Goal: Transaction & Acquisition: Book appointment/travel/reservation

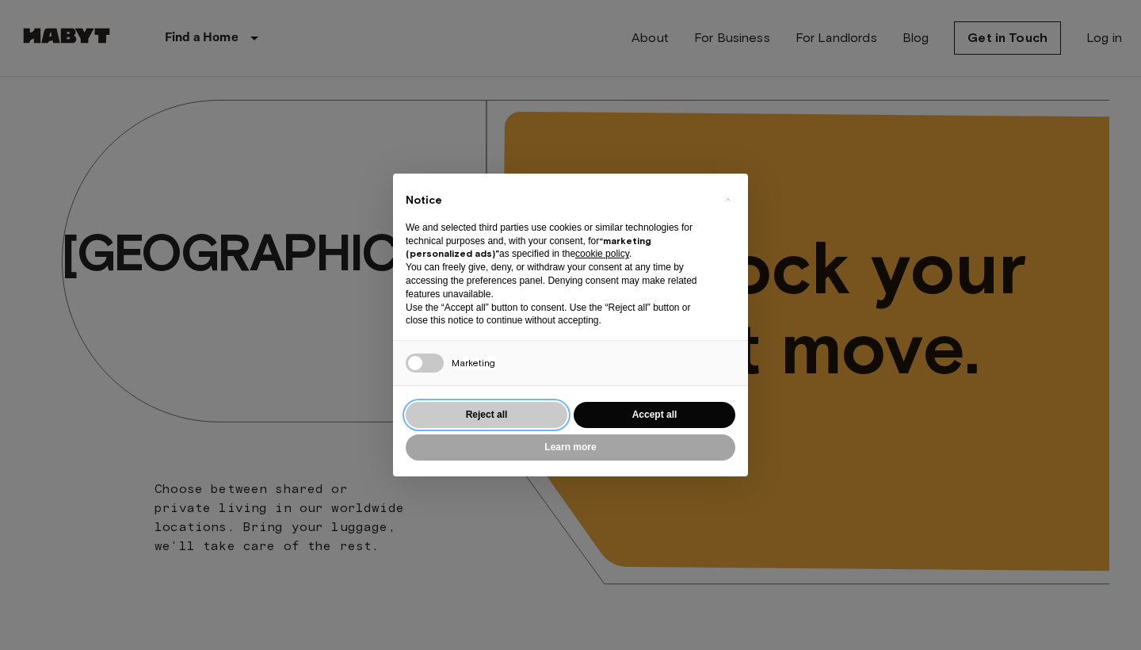
click at [507, 407] on button "Reject all" at bounding box center [487, 415] width 162 height 26
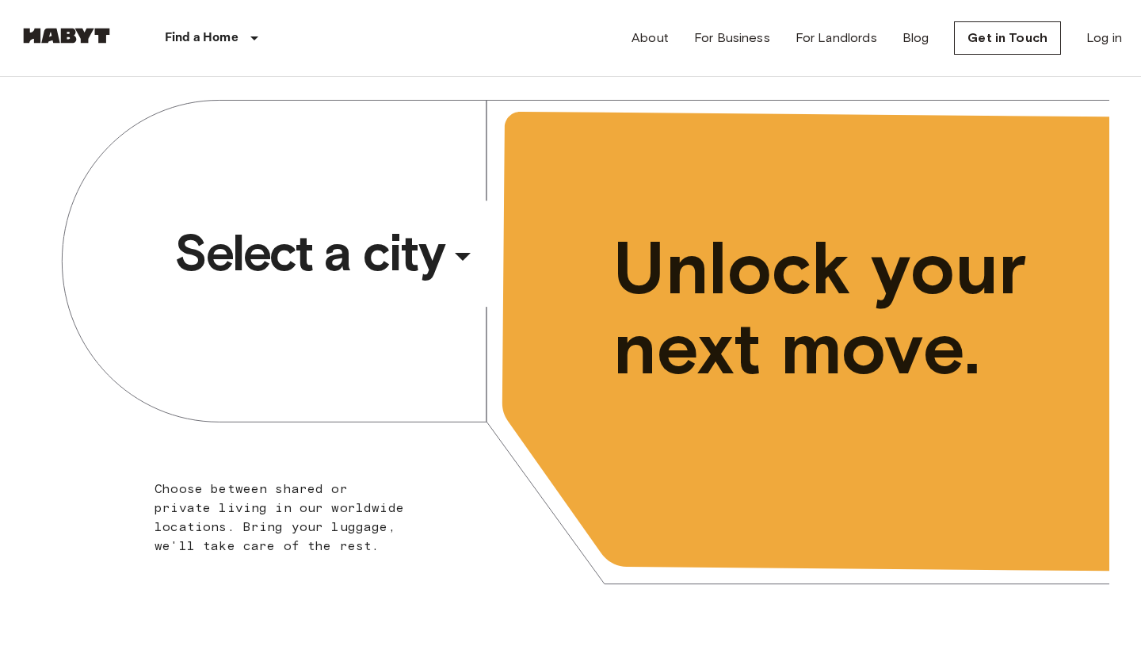
click at [457, 251] on icon "button" at bounding box center [463, 256] width 38 height 38
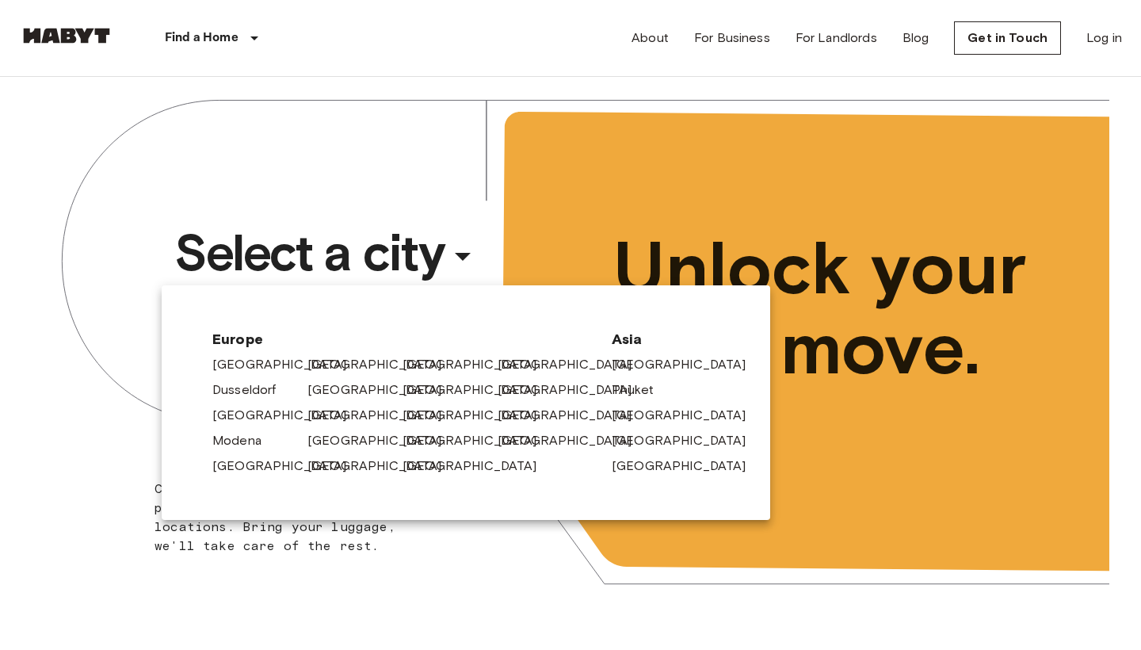
click at [377, 548] on div at bounding box center [570, 325] width 1141 height 650
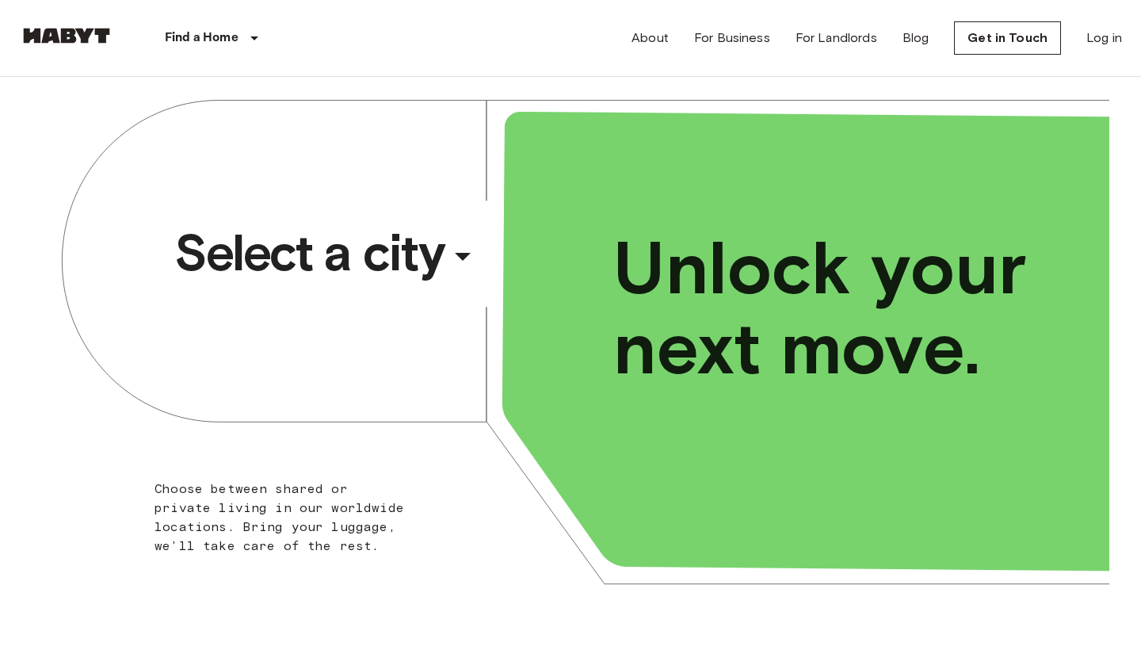
scroll to position [-1, 0]
click at [436, 261] on div "​" at bounding box center [484, 269] width 163 height 32
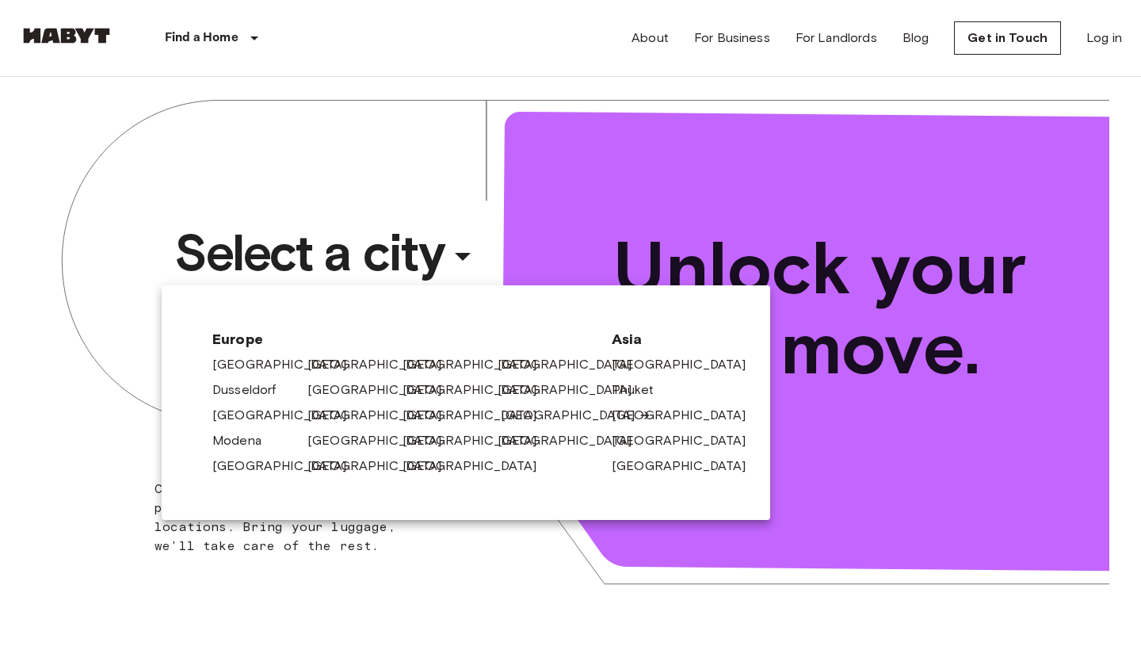
click at [519, 415] on link "[GEOGRAPHIC_DATA]" at bounding box center [576, 415] width 151 height 19
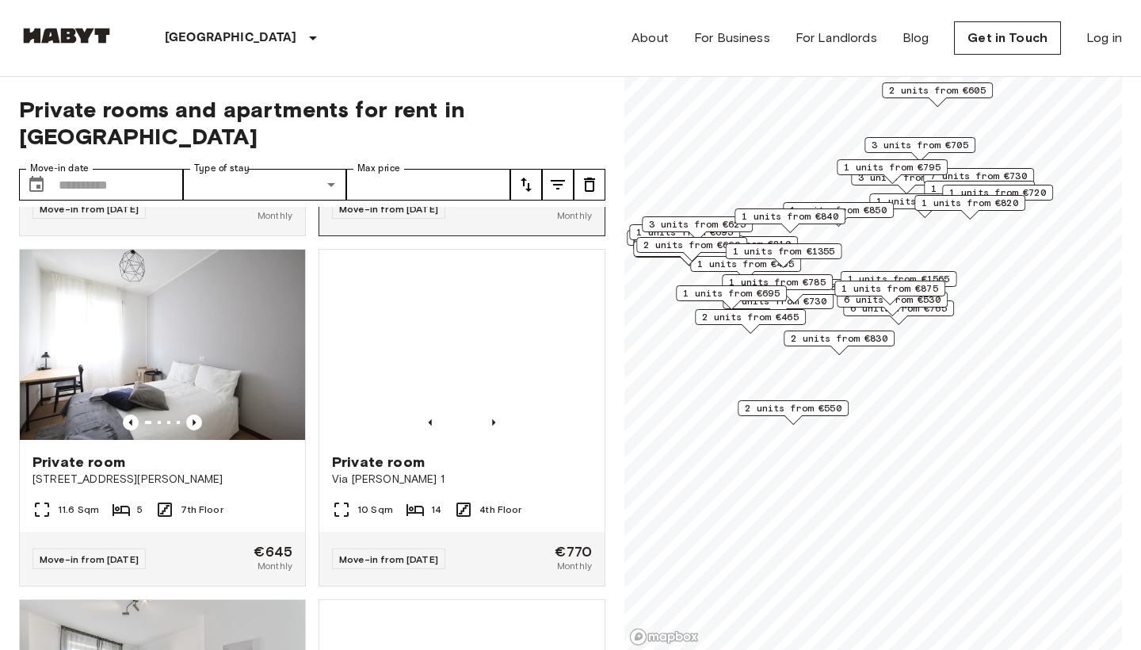
scroll to position [6625, 0]
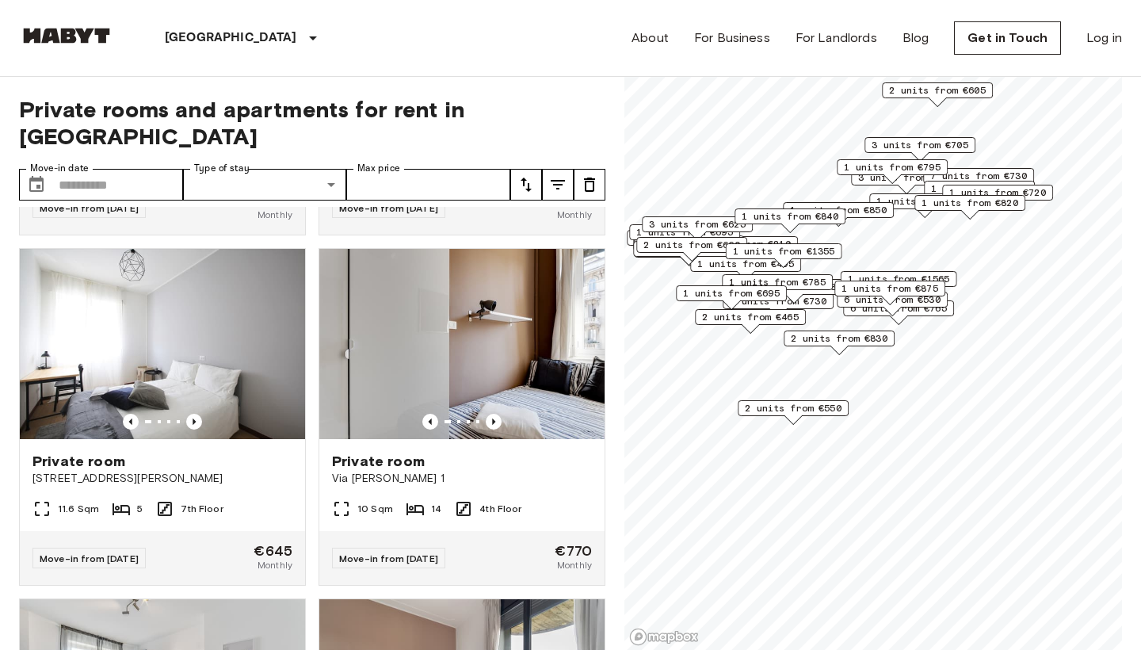
click at [558, 180] on icon "tune" at bounding box center [558, 185] width 14 height 10
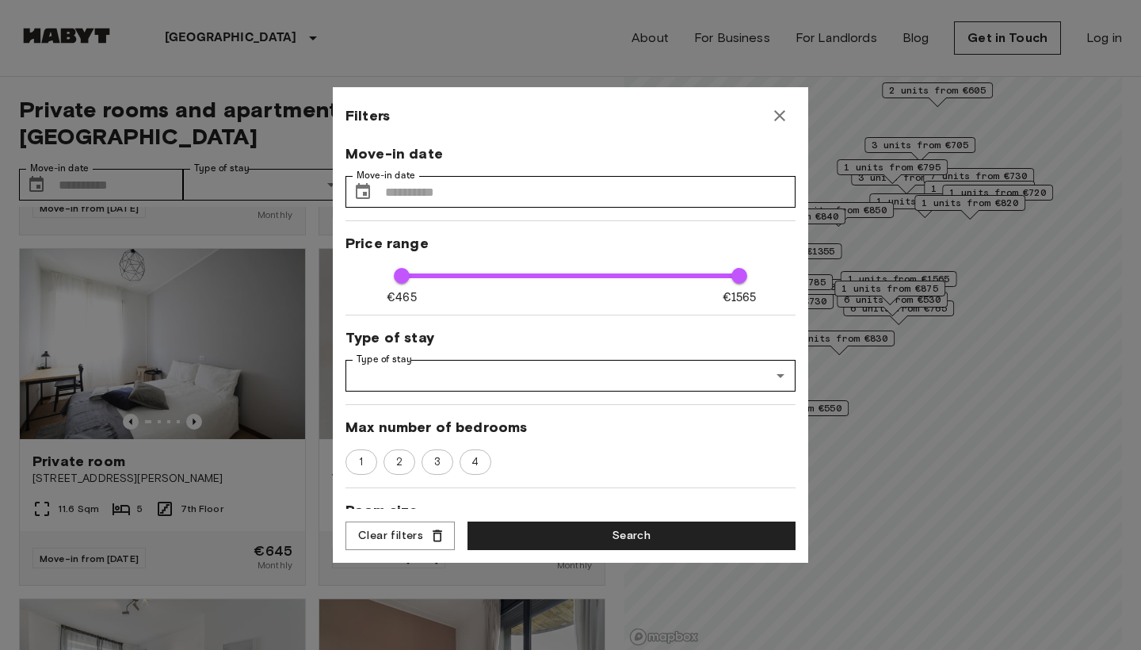
scroll to position [0, 0]
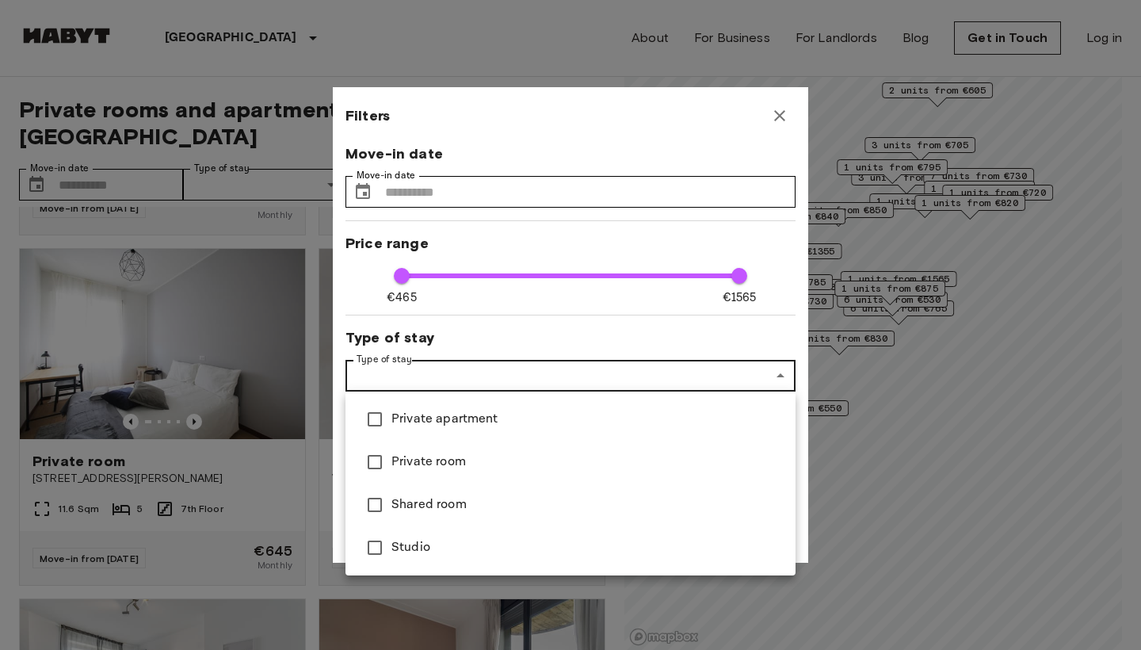
click at [418, 547] on span "Studio" at bounding box center [586, 547] width 391 height 19
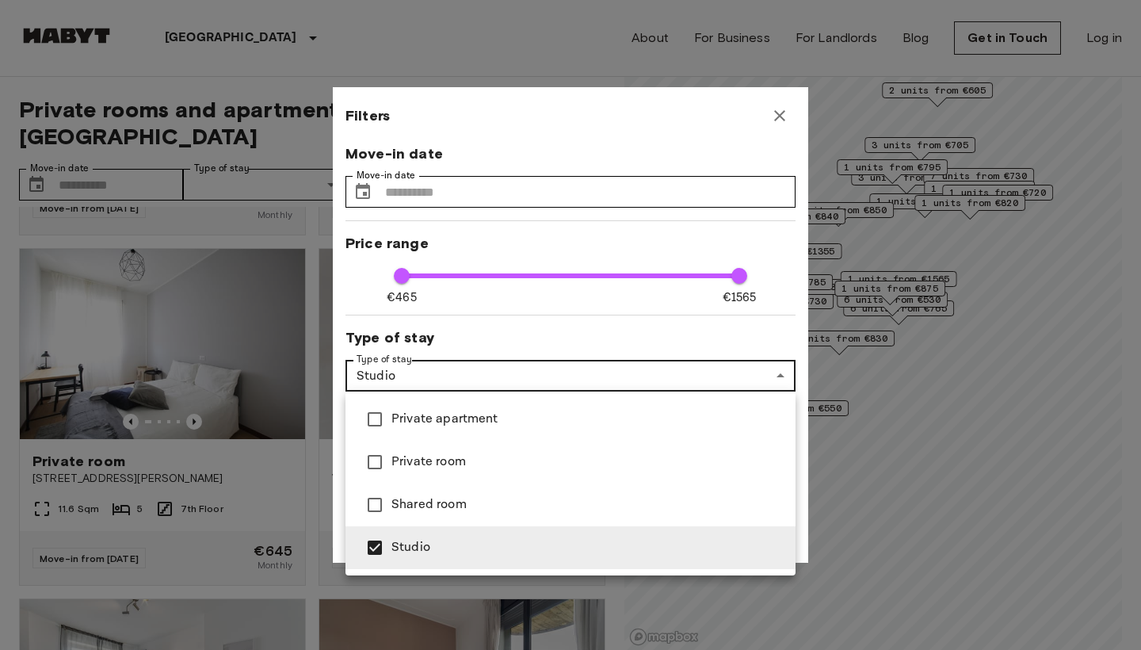
click at [483, 423] on span "Private apartment" at bounding box center [586, 419] width 391 height 19
type input "**********"
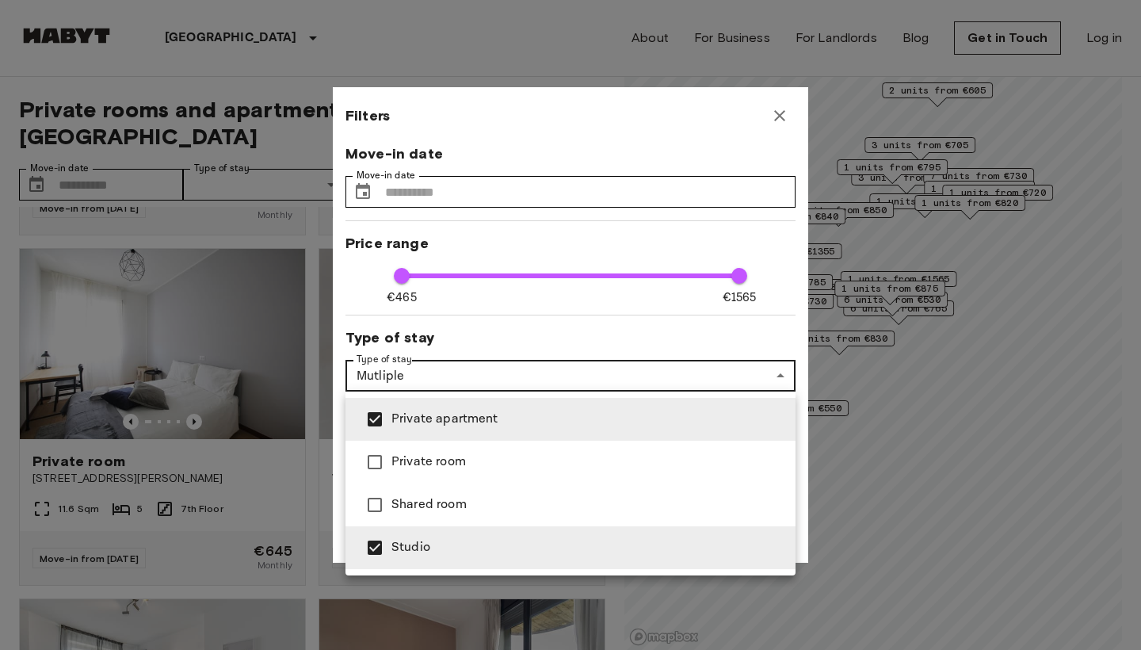
click at [695, 374] on div at bounding box center [570, 325] width 1141 height 650
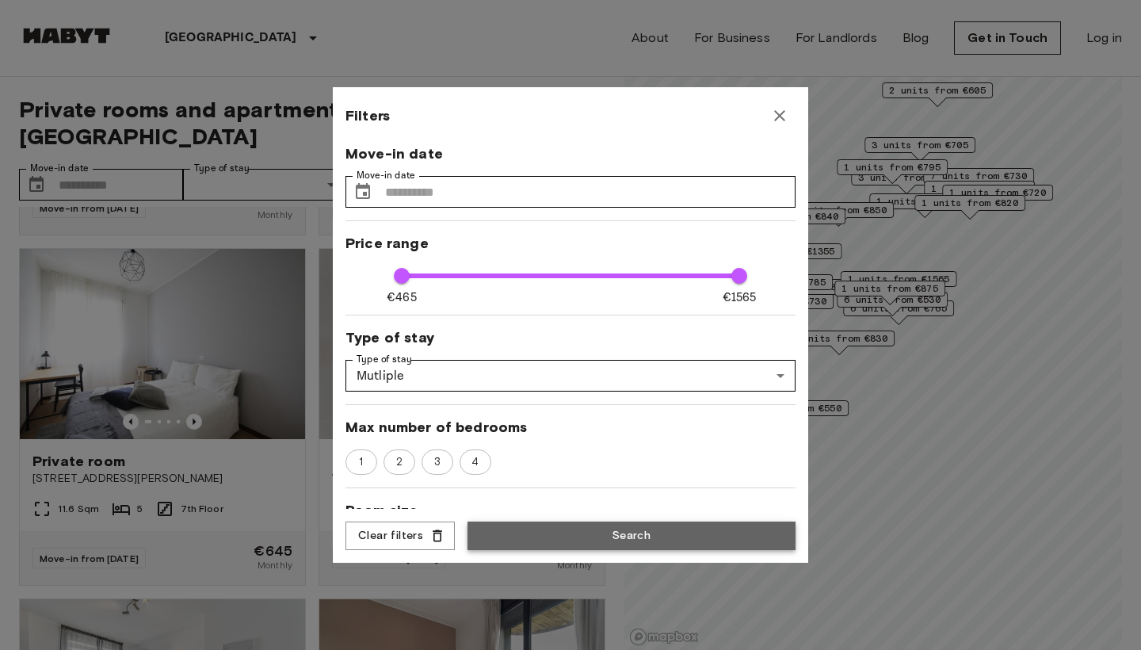
click at [702, 528] on button "Search" at bounding box center [631, 535] width 328 height 29
type input "**********"
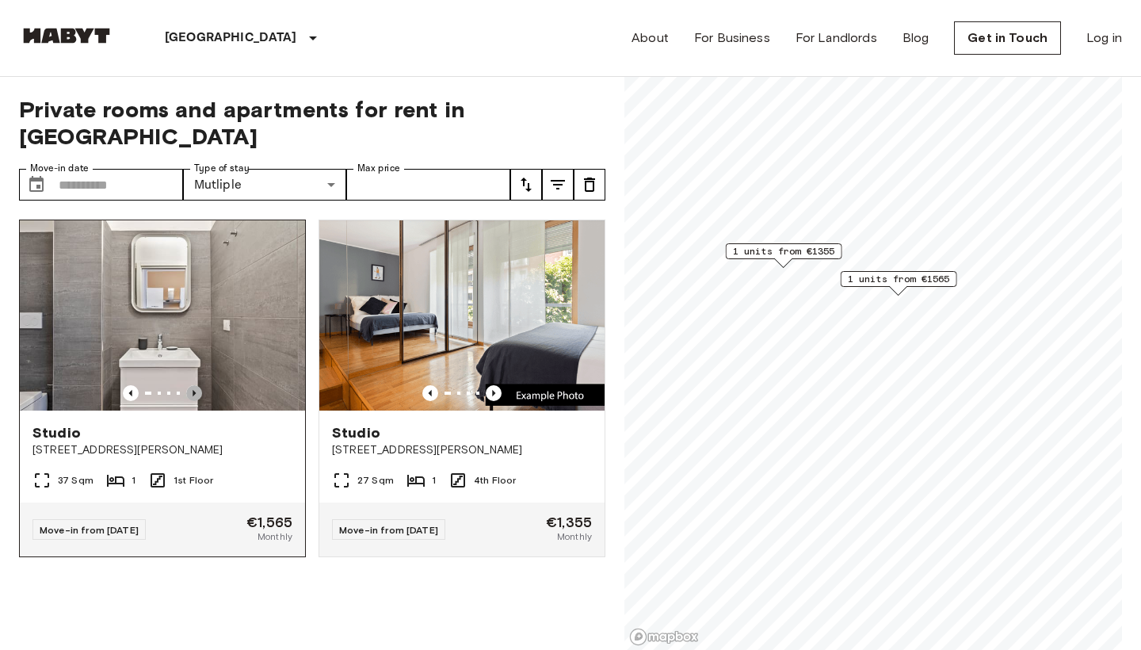
click at [199, 385] on icon "Previous image" at bounding box center [194, 393] width 16 height 16
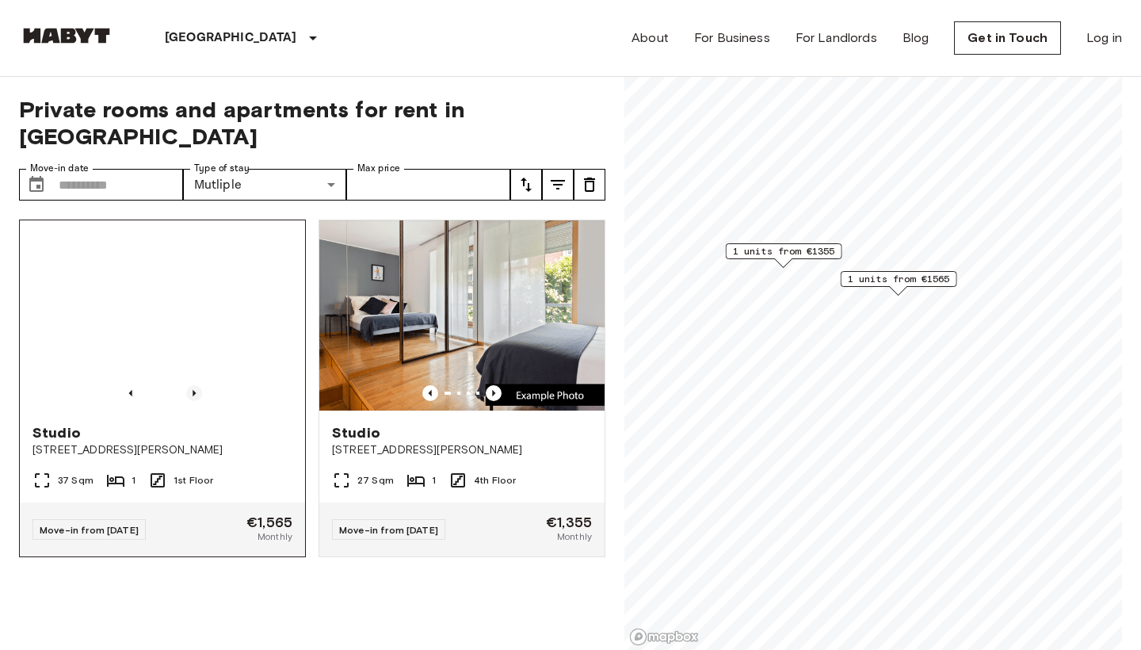
click at [199, 385] on icon "Previous image" at bounding box center [194, 393] width 16 height 16
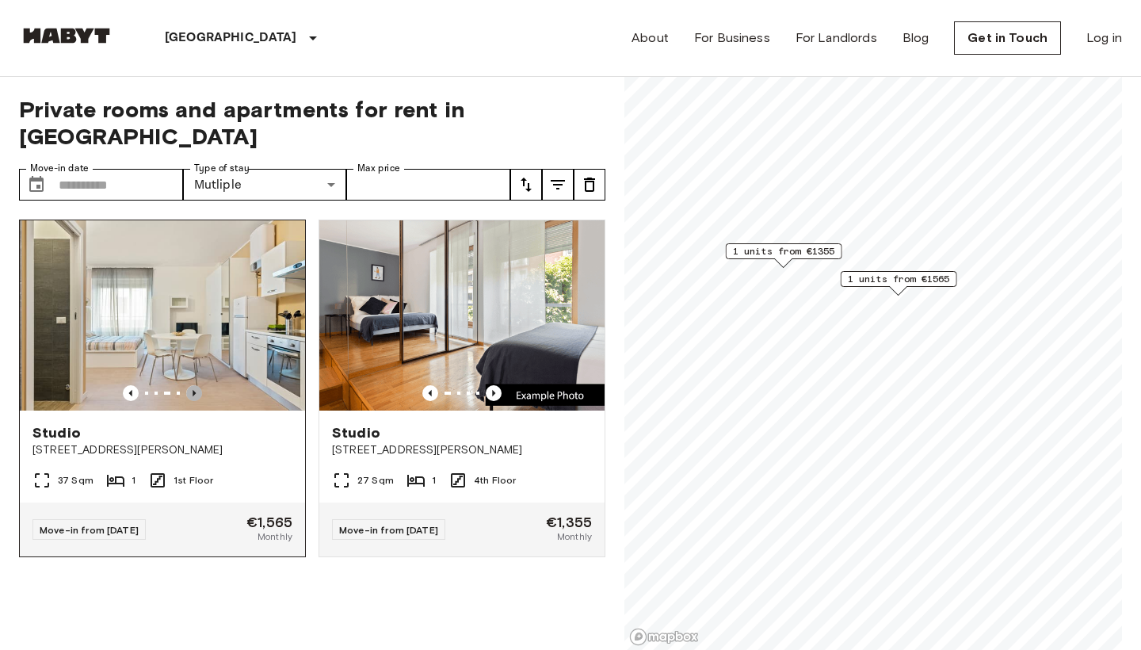
click at [199, 385] on icon "Previous image" at bounding box center [194, 393] width 16 height 16
